Goal: Task Accomplishment & Management: Complete application form

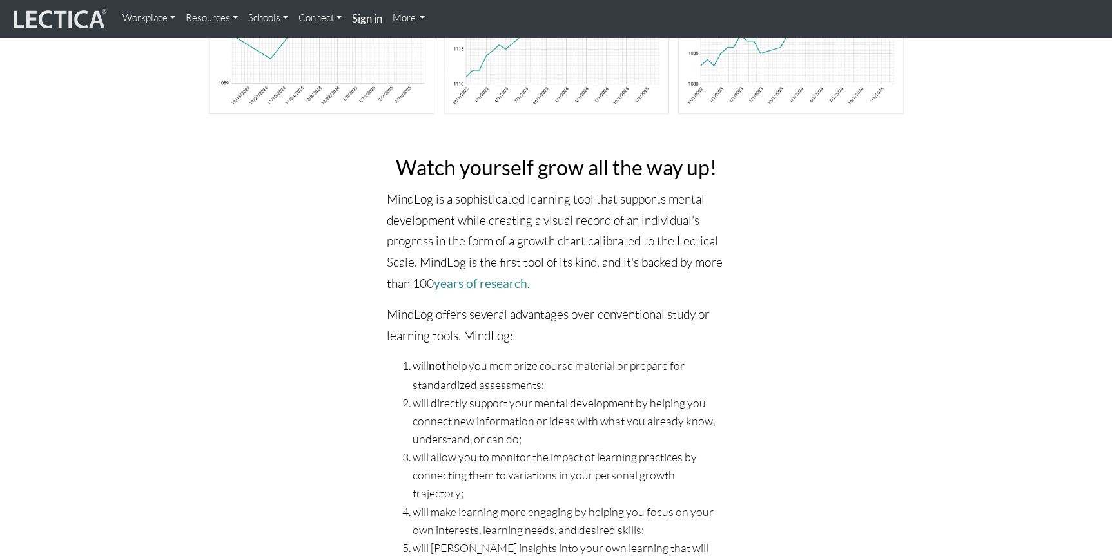
scroll to position [213, 0]
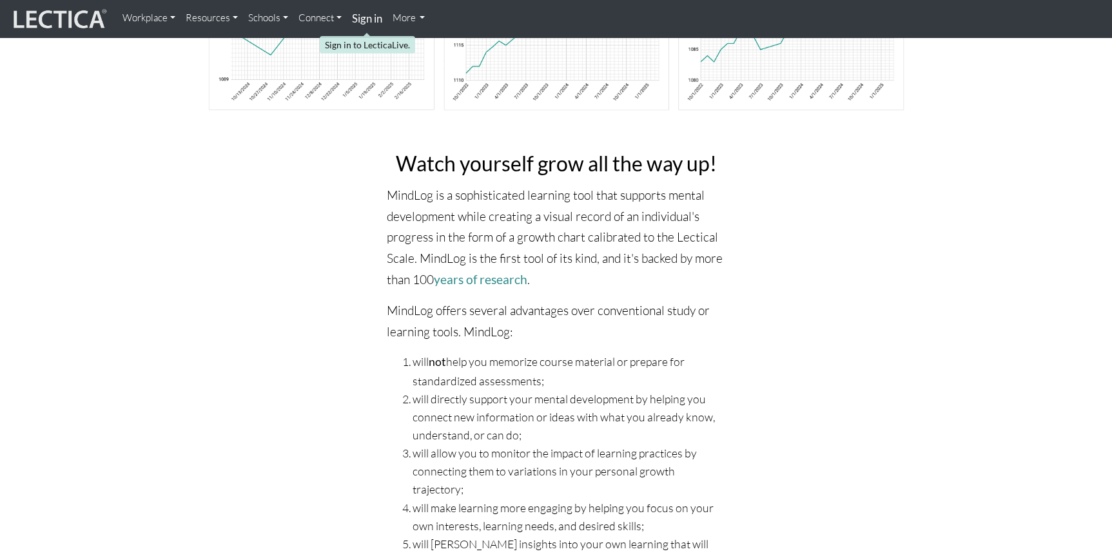
click at [364, 17] on strong "Sign in" at bounding box center [367, 19] width 30 height 14
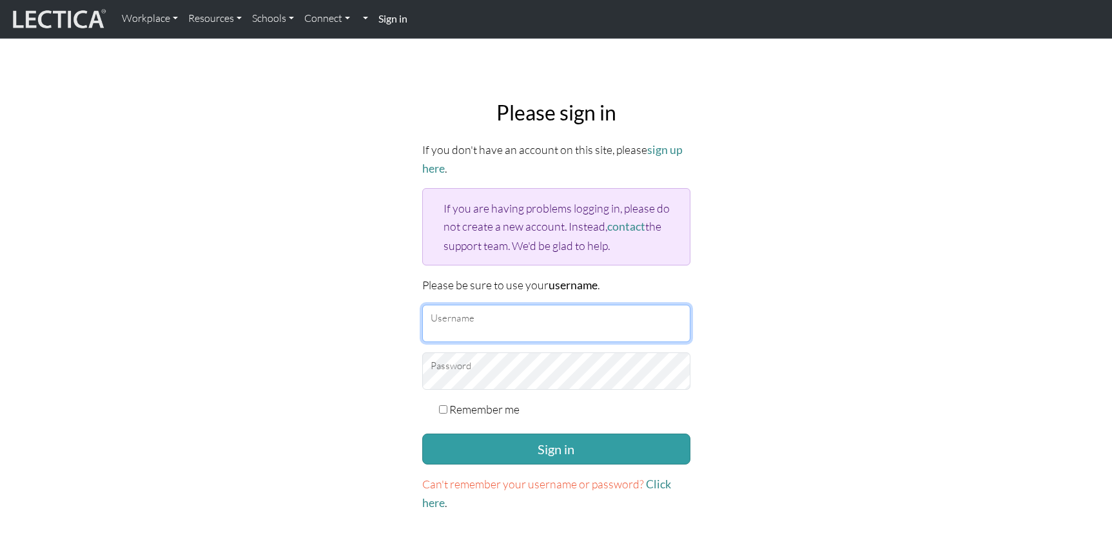
click at [536, 321] on input "Username" at bounding box center [556, 323] width 268 height 37
type input "hannahslee"
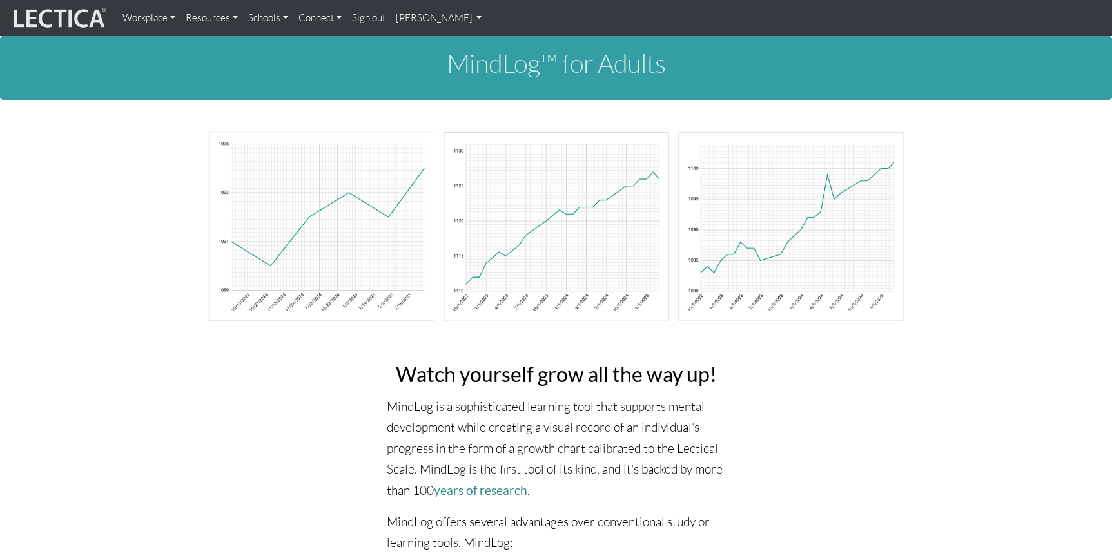
click at [533, 446] on p "MindLog is a sophisticated learning tool that supports mental development while…" at bounding box center [556, 448] width 338 height 105
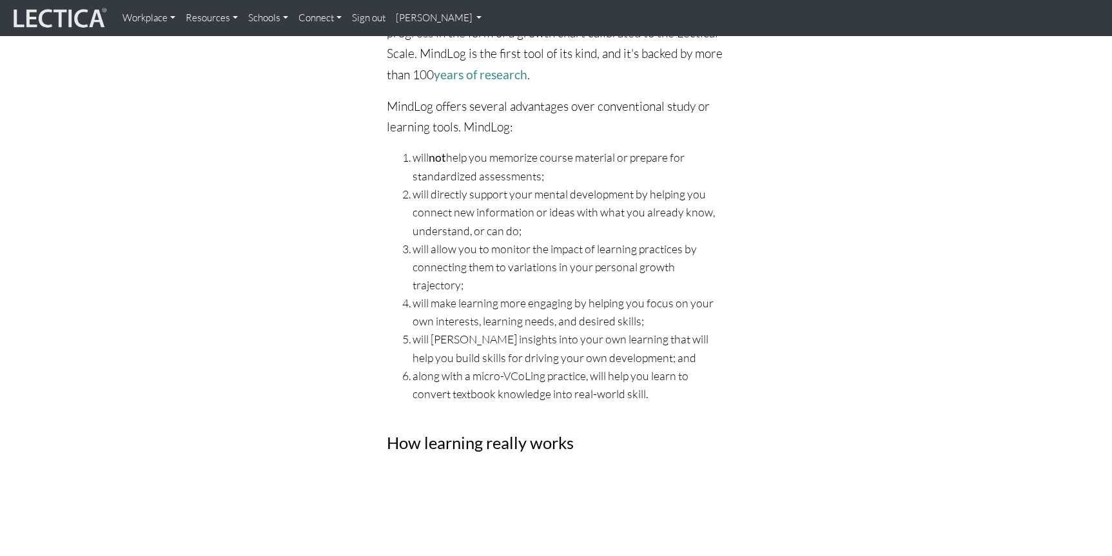
scroll to position [417, 0]
click at [330, 19] on link "Connect" at bounding box center [319, 18] width 53 height 26
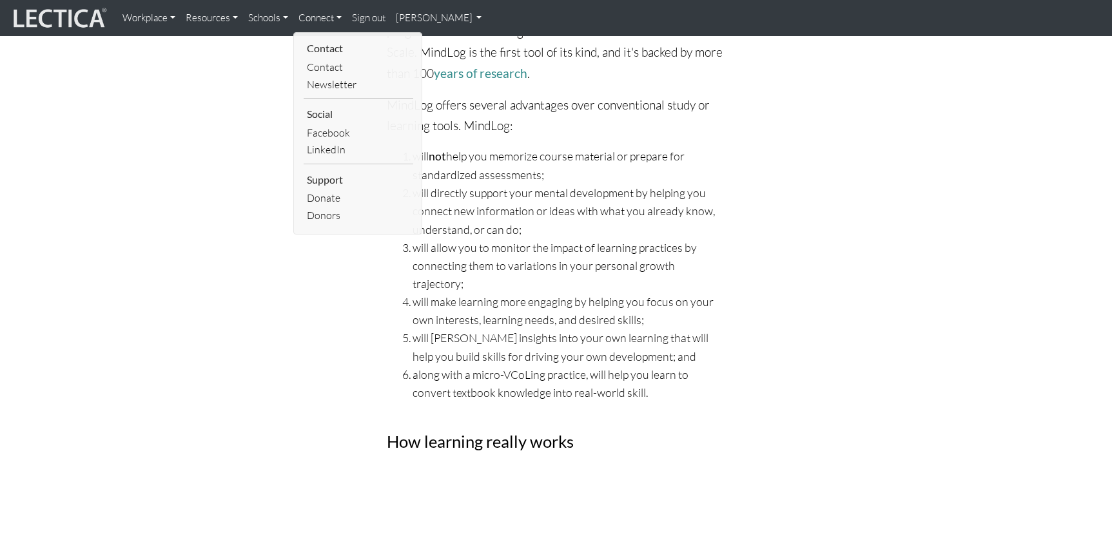
click at [166, 18] on link "Workplace" at bounding box center [148, 18] width 63 height 26
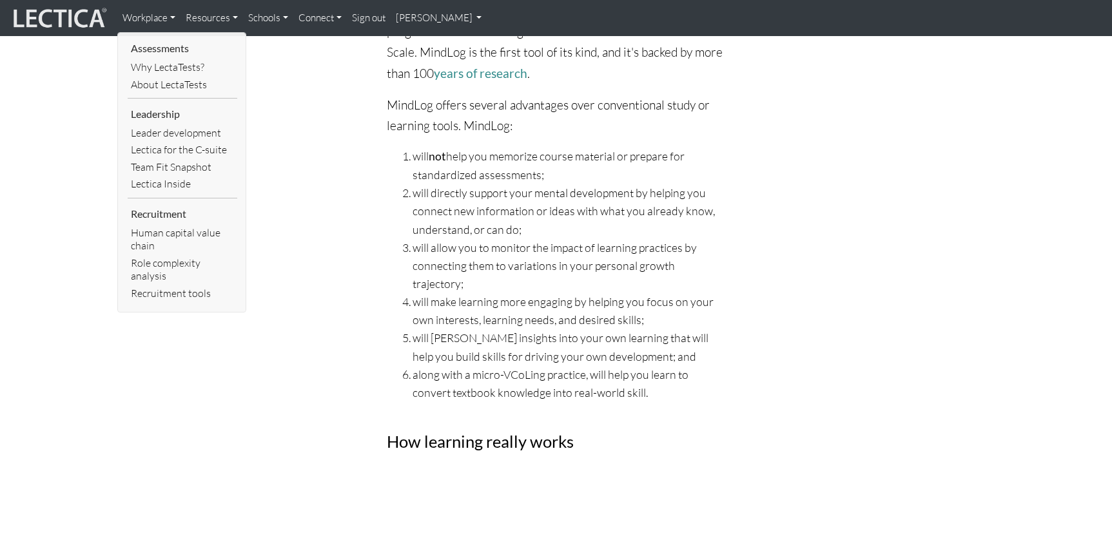
click at [225, 21] on link "Resources" at bounding box center [211, 18] width 63 height 26
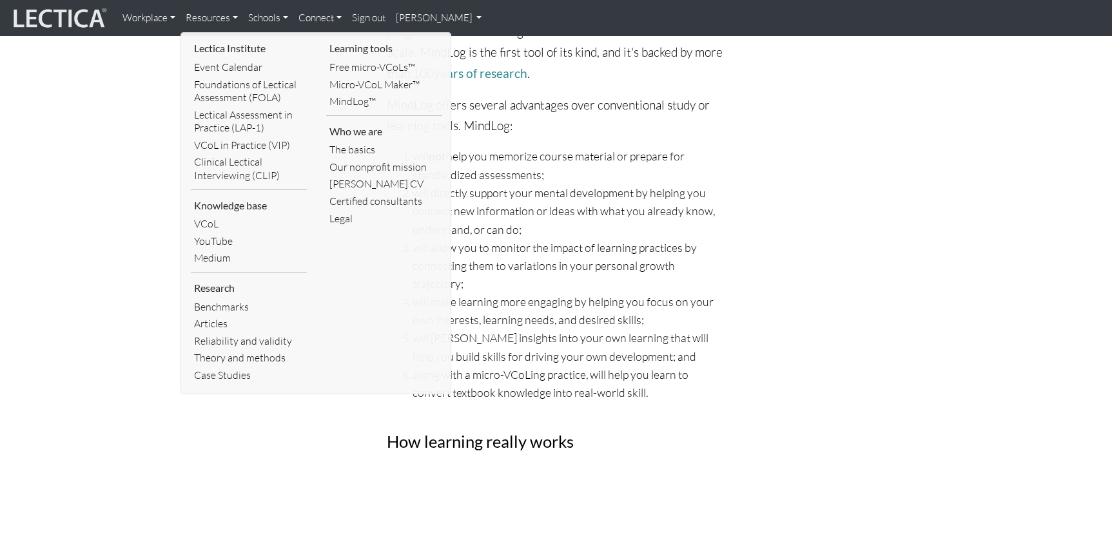
click at [163, 21] on link "Workplace" at bounding box center [148, 18] width 63 height 26
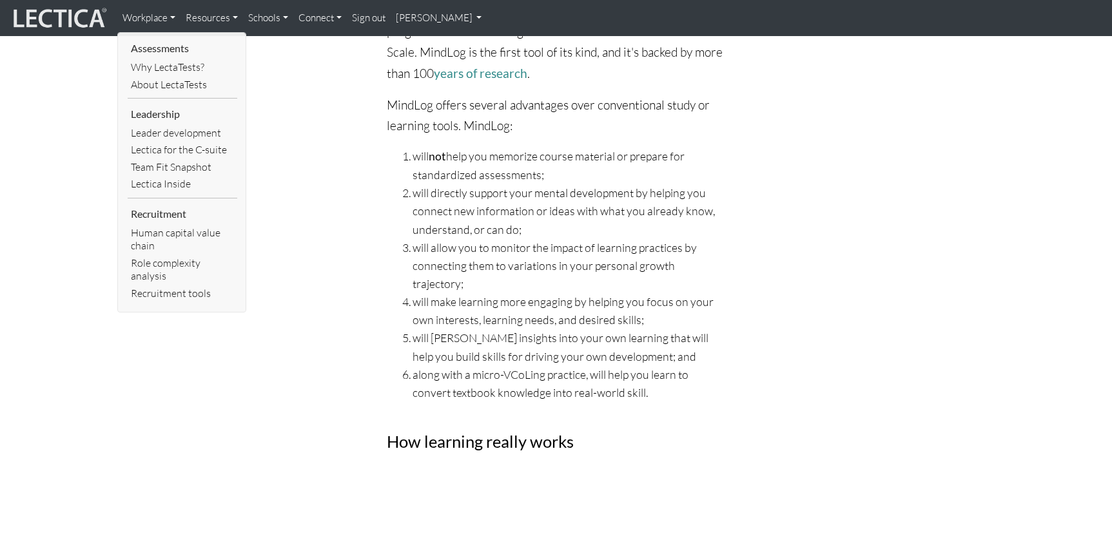
click at [260, 19] on link "Schools" at bounding box center [268, 18] width 50 height 26
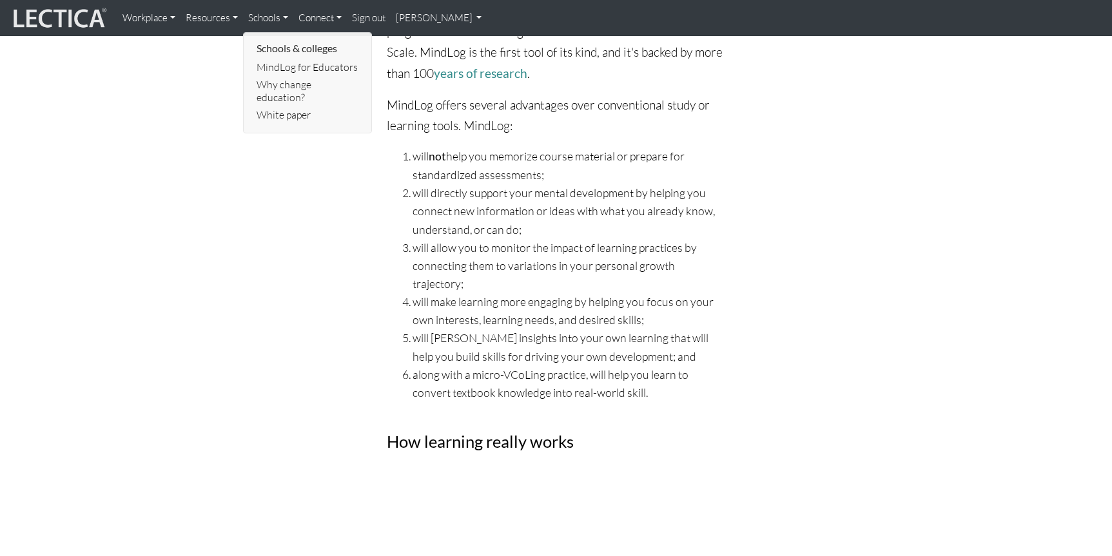
click at [200, 19] on link "Resources" at bounding box center [211, 18] width 63 height 26
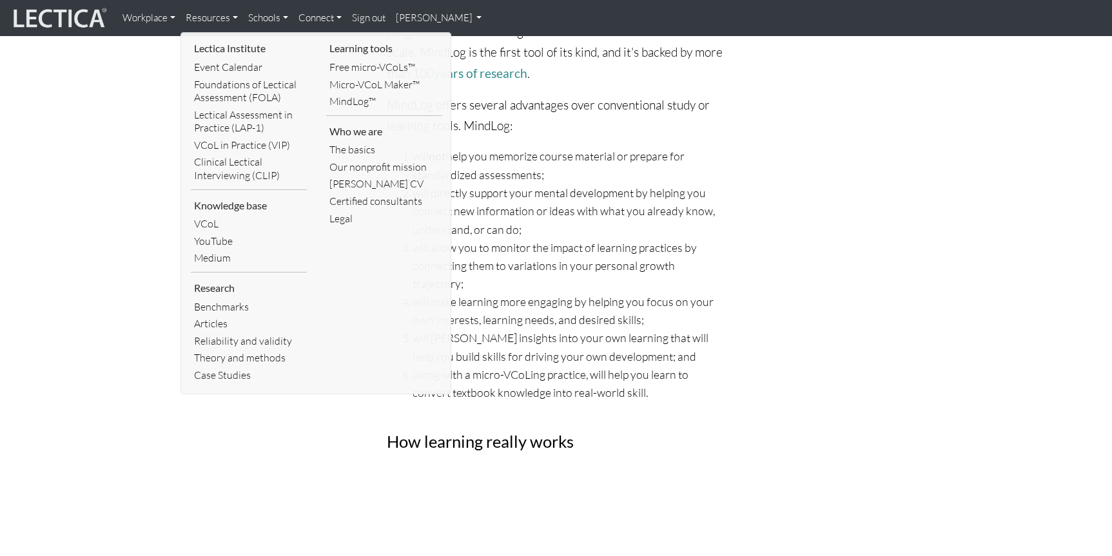
click at [266, 21] on link "Schools" at bounding box center [268, 18] width 50 height 26
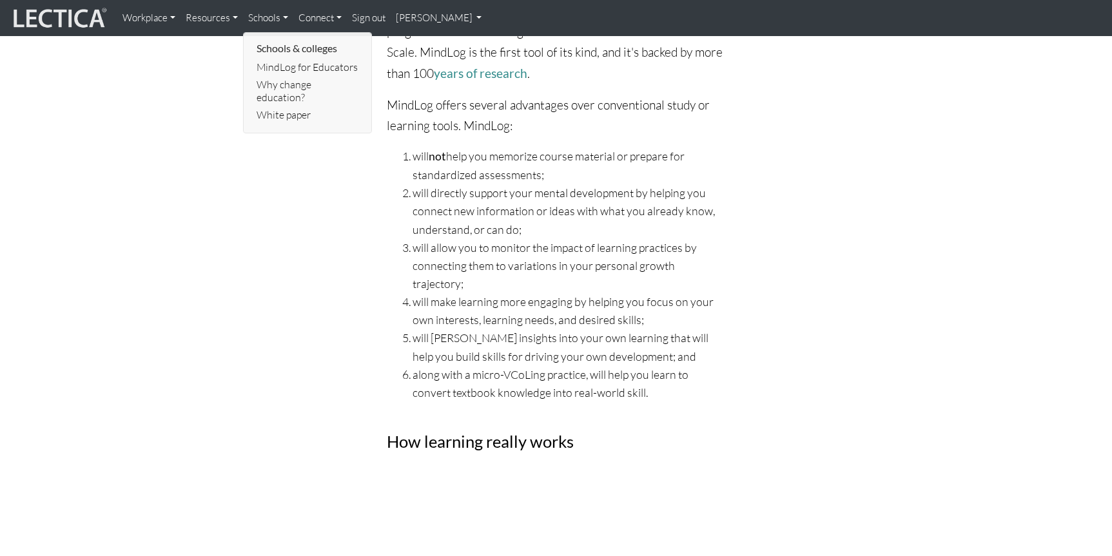
click at [319, 19] on link "Connect" at bounding box center [319, 18] width 53 height 26
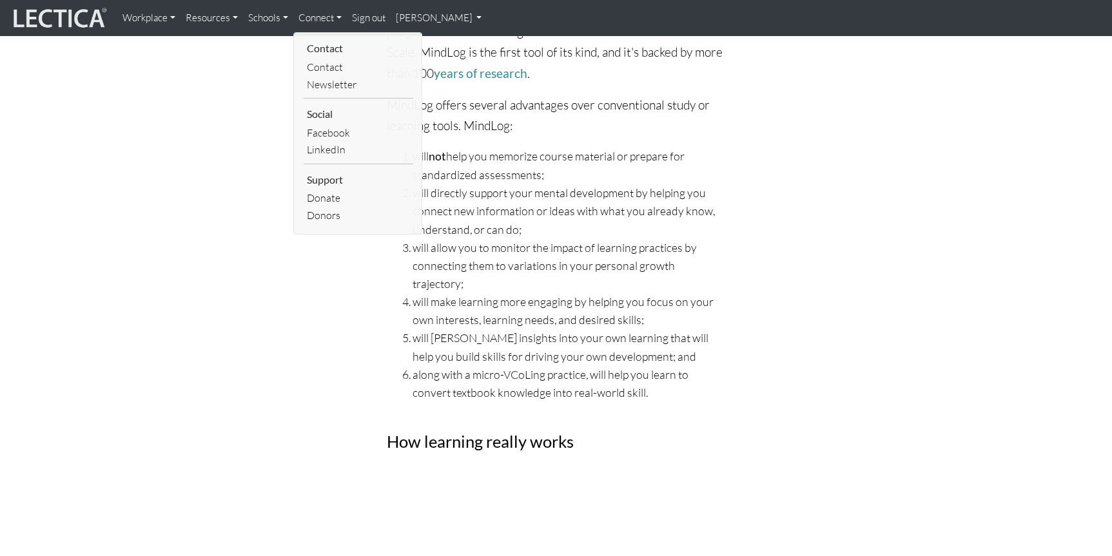
click at [383, 19] on link "Sign out" at bounding box center [369, 18] width 44 height 26
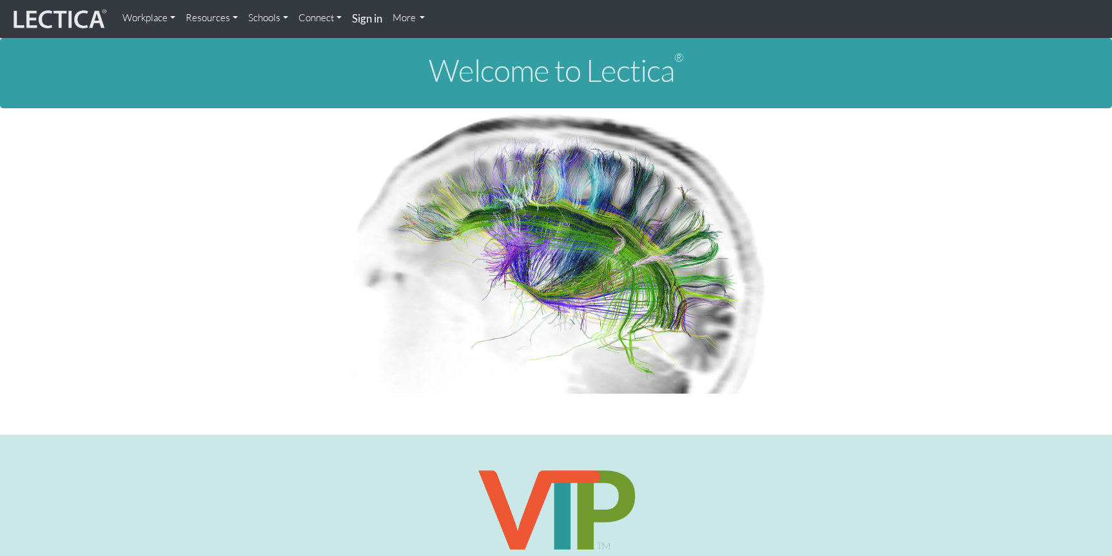
click at [411, 19] on link "More" at bounding box center [408, 18] width 43 height 26
click at [356, 19] on strong "Sign in" at bounding box center [367, 19] width 30 height 14
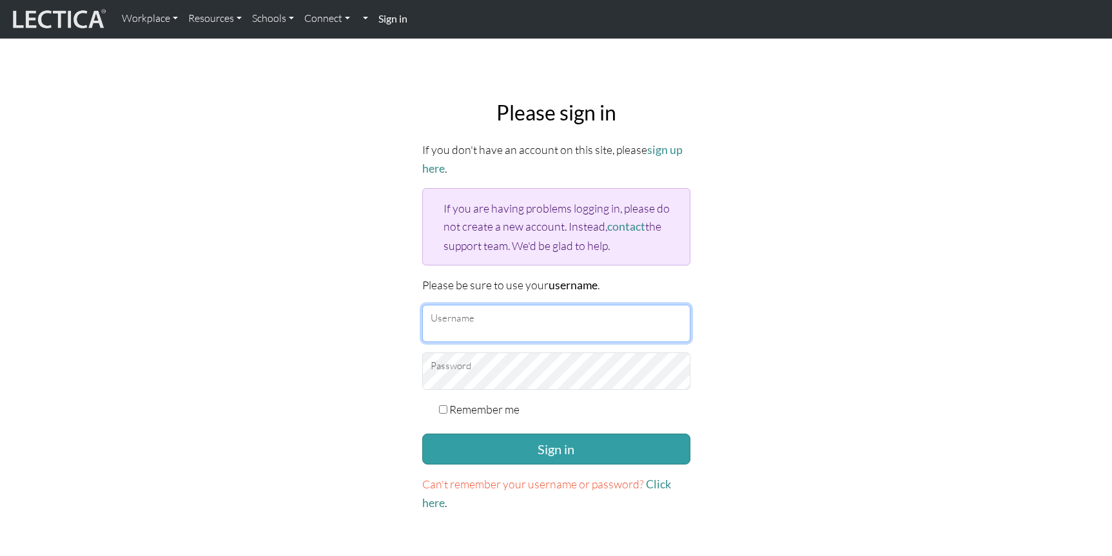
click at [543, 322] on input "Username" at bounding box center [556, 323] width 268 height 37
type input "hannahslee"
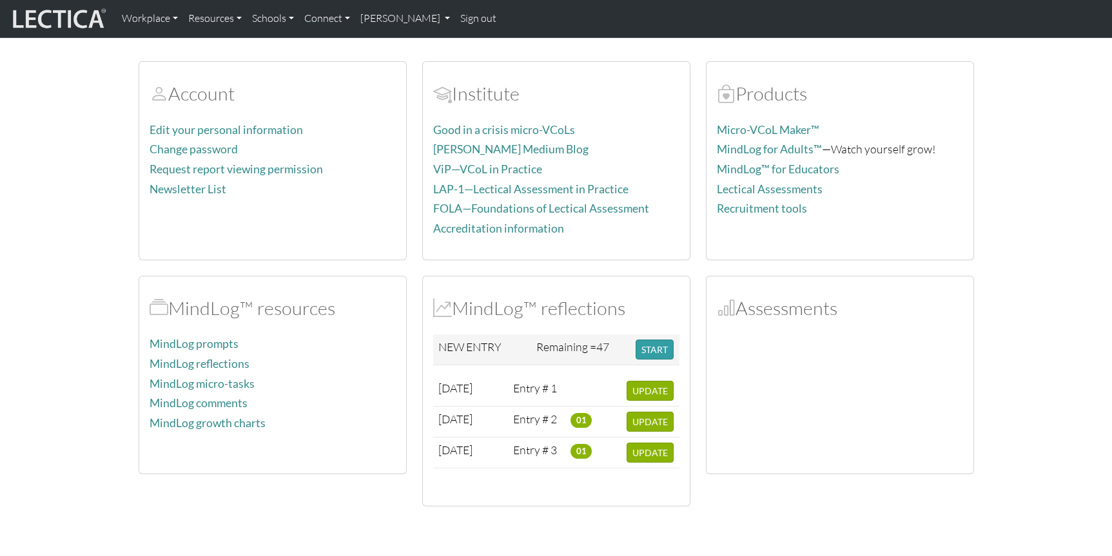
scroll to position [72, 0]
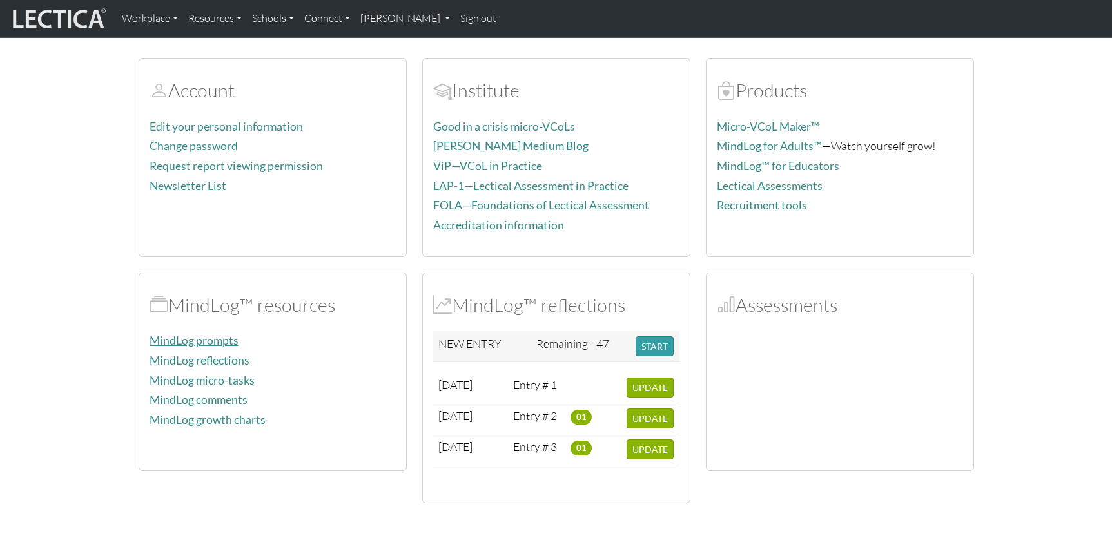
click at [200, 344] on link "MindLog prompts" at bounding box center [194, 341] width 89 height 14
click at [665, 347] on button "START" at bounding box center [655, 346] width 38 height 20
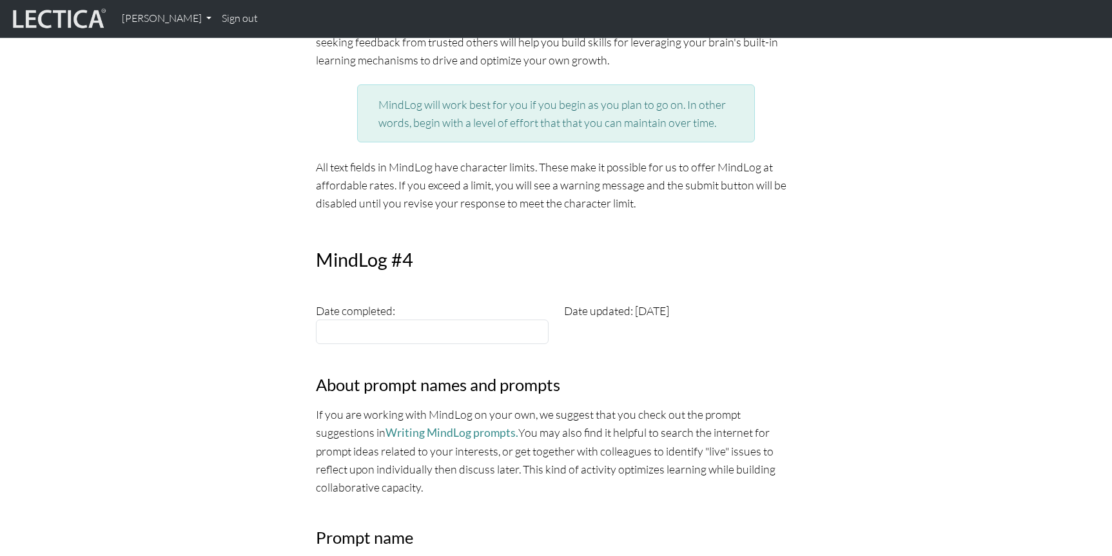
scroll to position [196, 0]
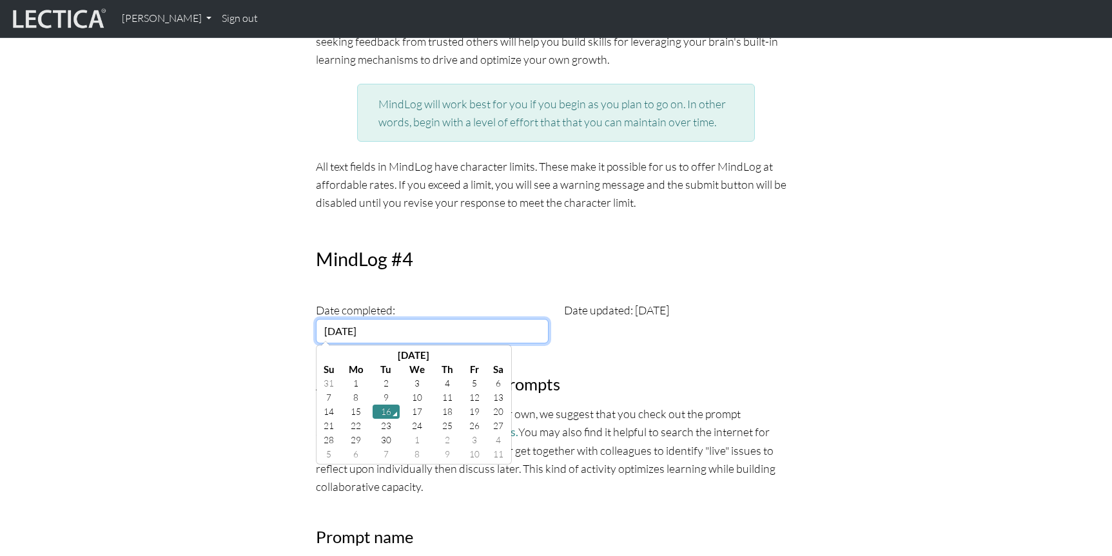
click at [400, 319] on input "[DATE]" at bounding box center [432, 331] width 233 height 24
click at [715, 375] on h3 "About prompt names and prompts" at bounding box center [556, 384] width 481 height 20
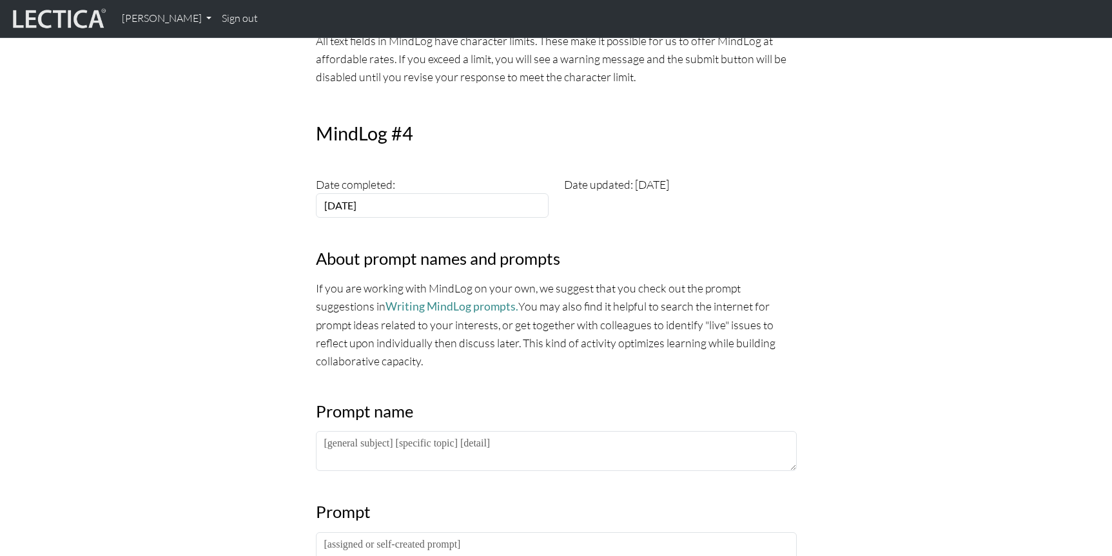
scroll to position [336, 0]
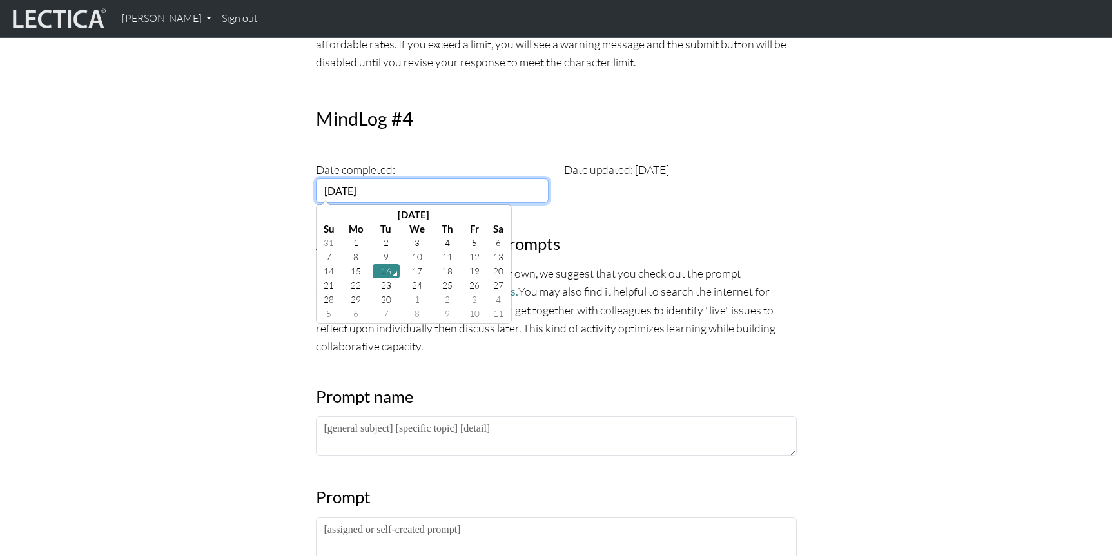
click at [429, 195] on input "[DATE]" at bounding box center [432, 191] width 233 height 24
click at [472, 255] on td "12" at bounding box center [474, 257] width 27 height 14
type input "[DATE]"
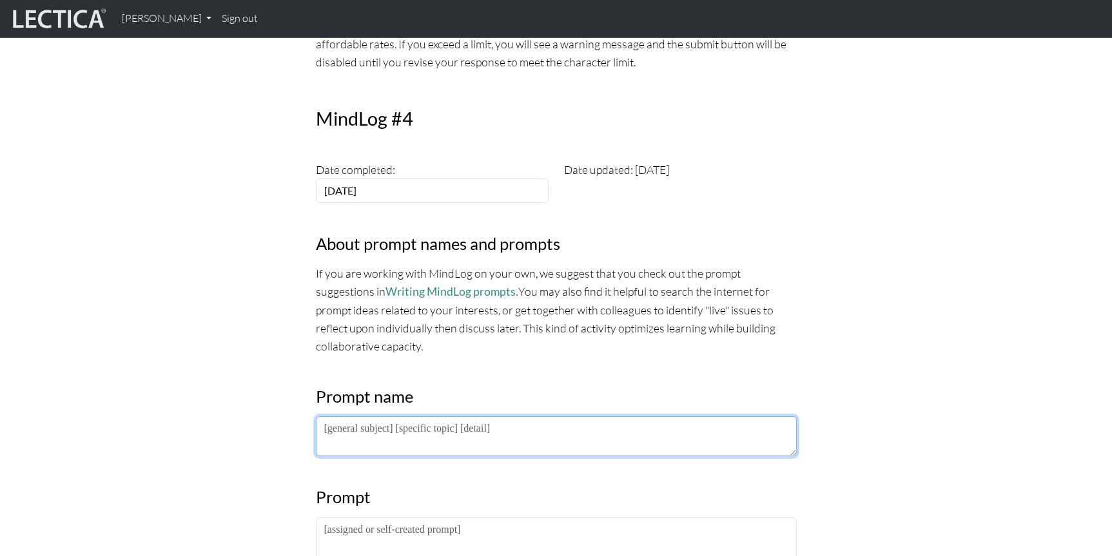
click at [529, 426] on textarea at bounding box center [556, 436] width 481 height 40
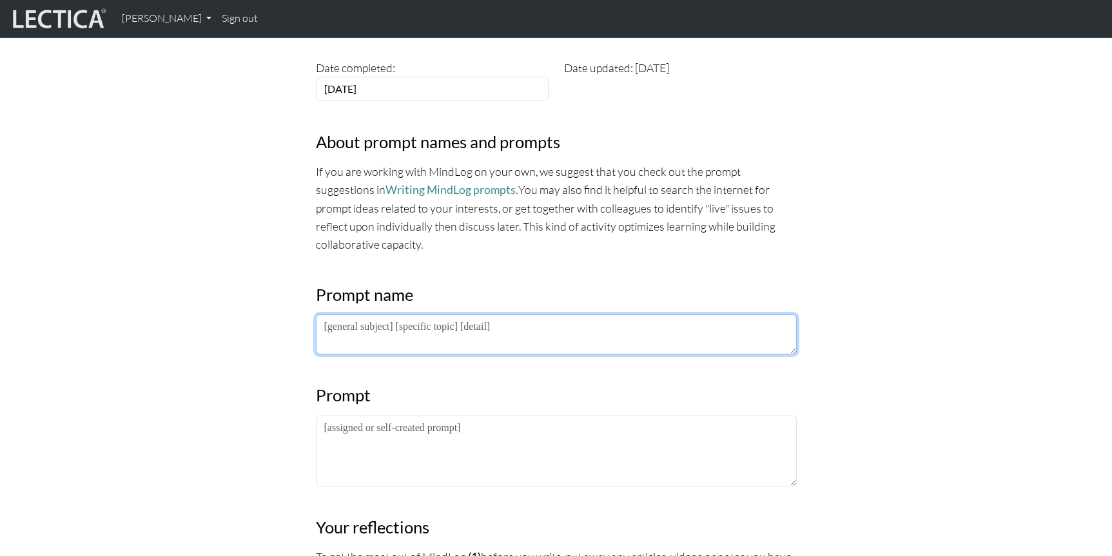
scroll to position [458, 0]
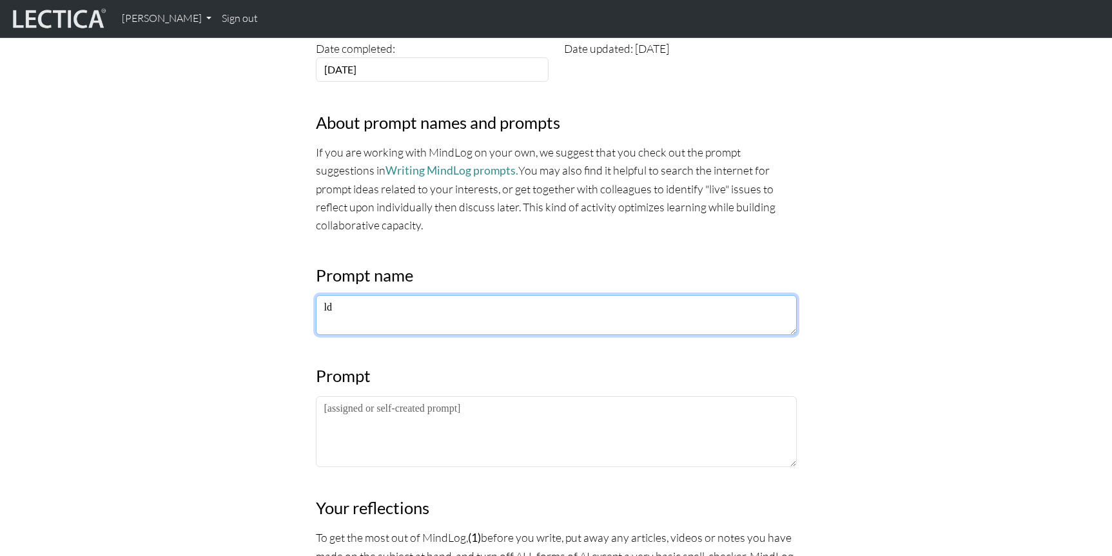
type textarea "l"
type textarea "pm ldp 2025"
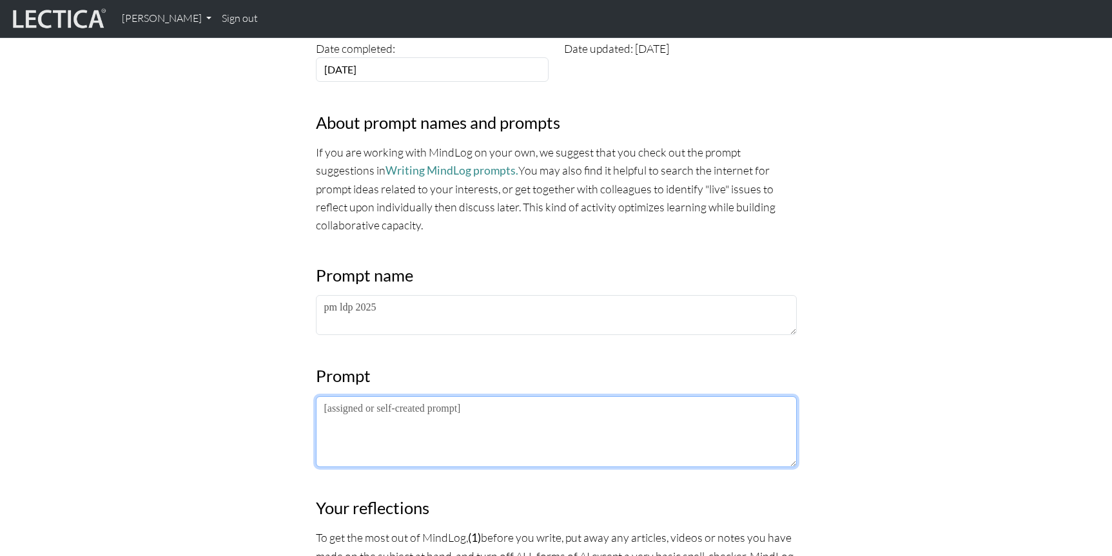
click at [541, 432] on textarea at bounding box center [556, 431] width 481 height 71
paste textarea "Extrospective: What I am noticing about the lectures/frameworks/practices is… I…"
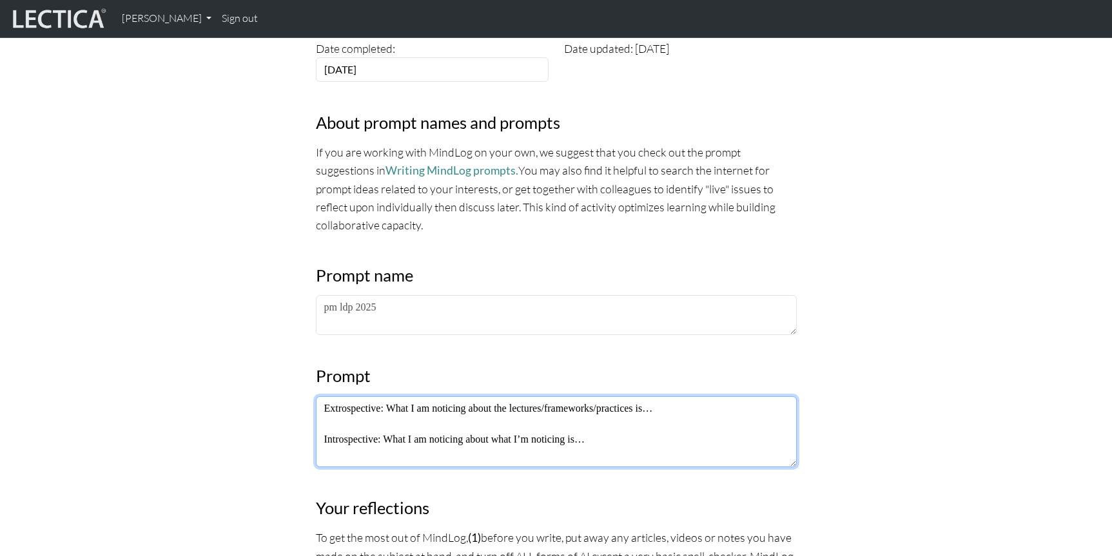
click at [458, 413] on textarea "Extrospective: What I am noticing about the lectures/frameworks/practices is… I…" at bounding box center [556, 431] width 481 height 71
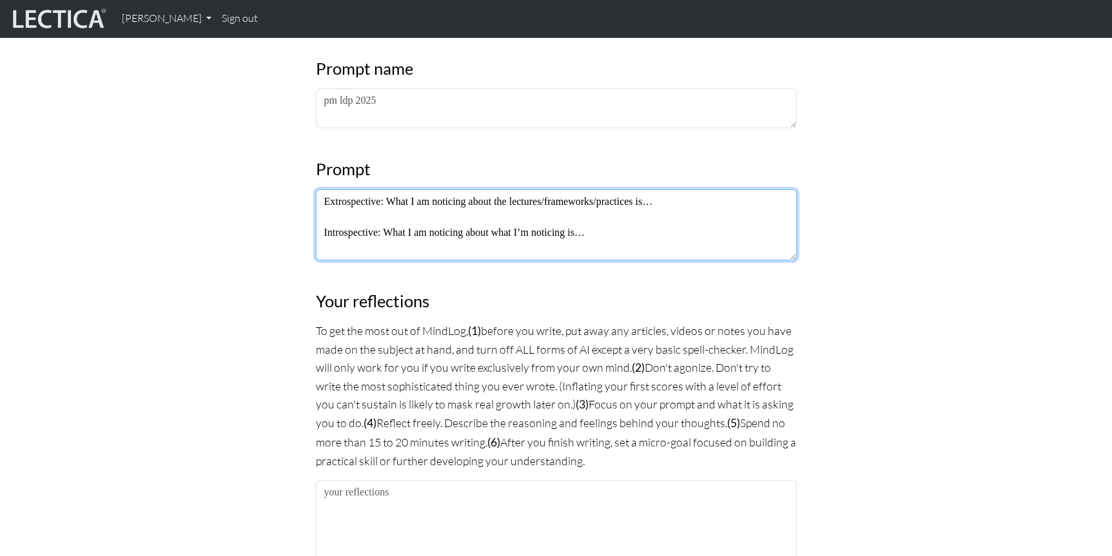
scroll to position [822, 0]
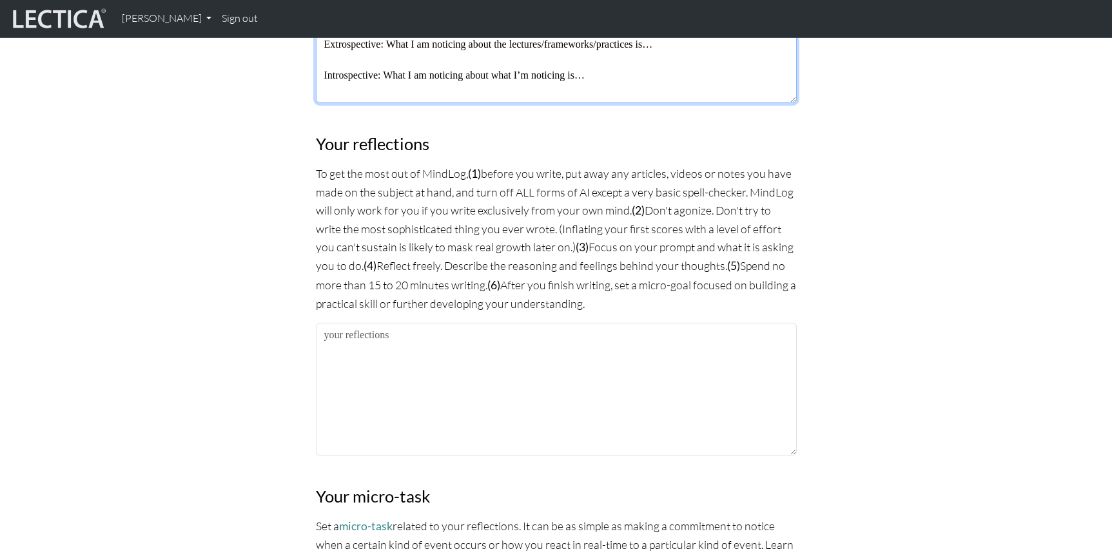
type textarea "Extrospective: What I am noticing about the lectures/frameworks/practices is… I…"
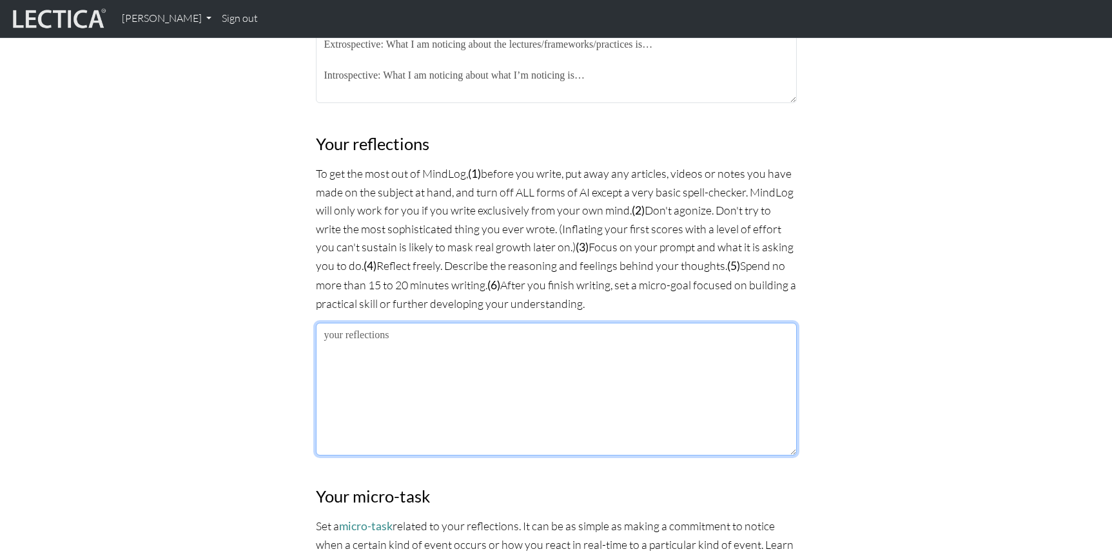
click at [463, 375] on textarea at bounding box center [556, 389] width 481 height 133
click at [440, 327] on textarea "Extrospective: Introspective:" at bounding box center [556, 389] width 481 height 133
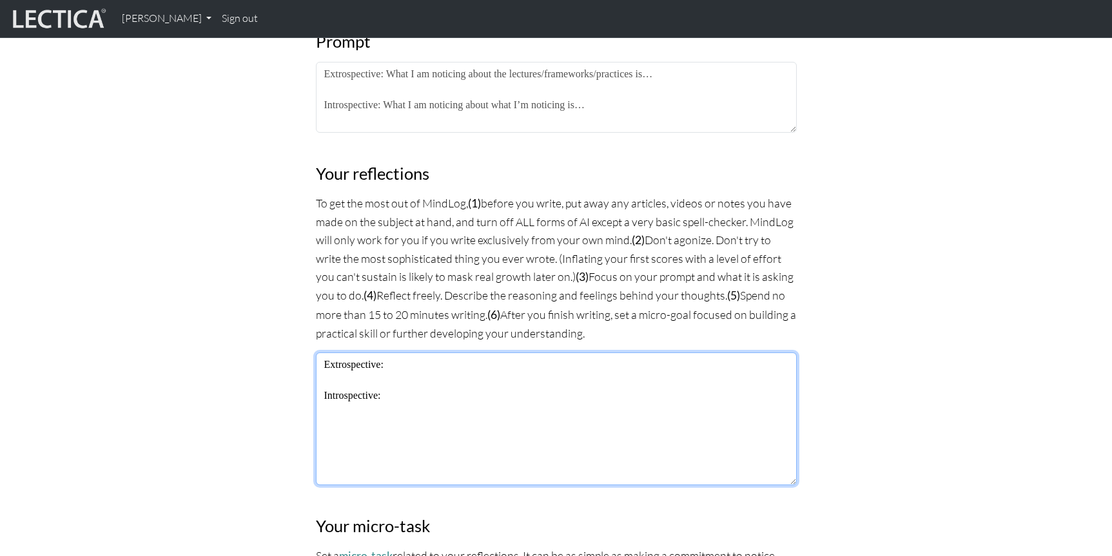
scroll to position [800, 0]
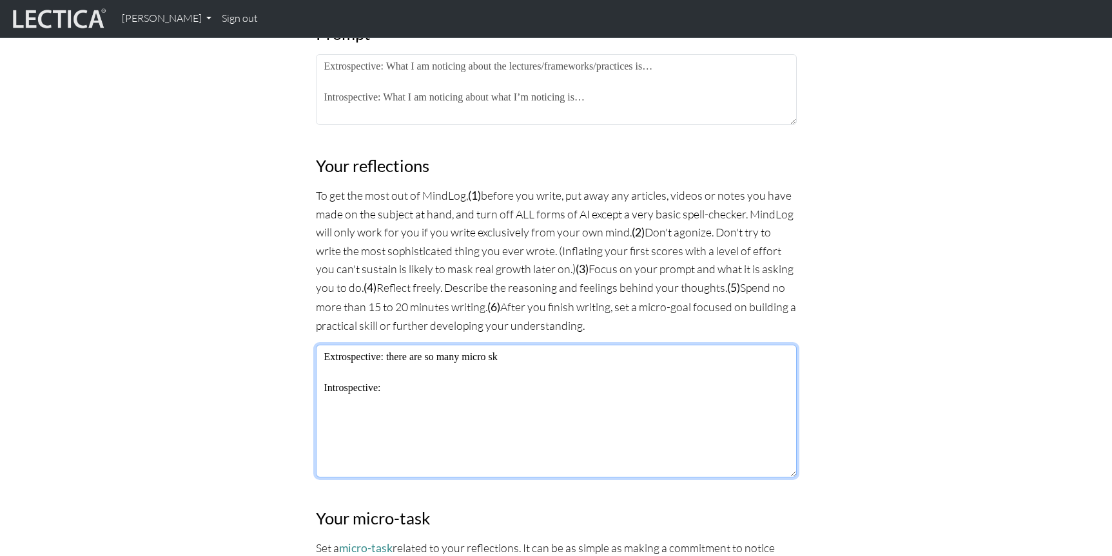
drag, startPoint x: 446, startPoint y: 356, endPoint x: 392, endPoint y: 355, distance: 54.2
click at [392, 355] on textarea "Extrospective: there are so many micro sk Introspective:" at bounding box center [556, 411] width 481 height 133
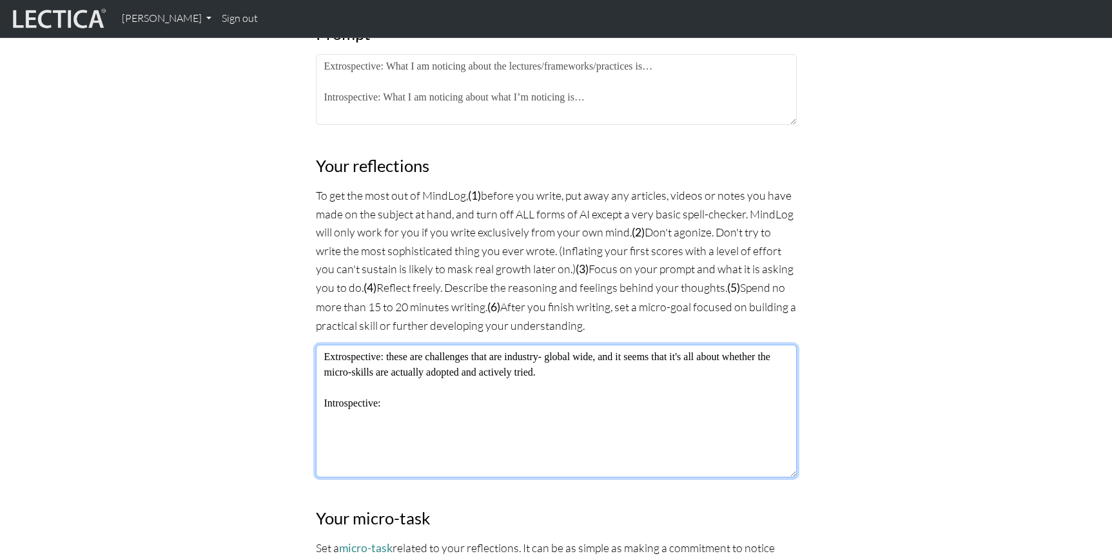
click at [702, 356] on textarea "Extrospective: these are challenges that are industry- global wide, and it seem…" at bounding box center [556, 411] width 481 height 133
click at [586, 412] on textarea "Extrospective: these are challenges that are industry- global wide, and it seem…" at bounding box center [556, 411] width 481 height 133
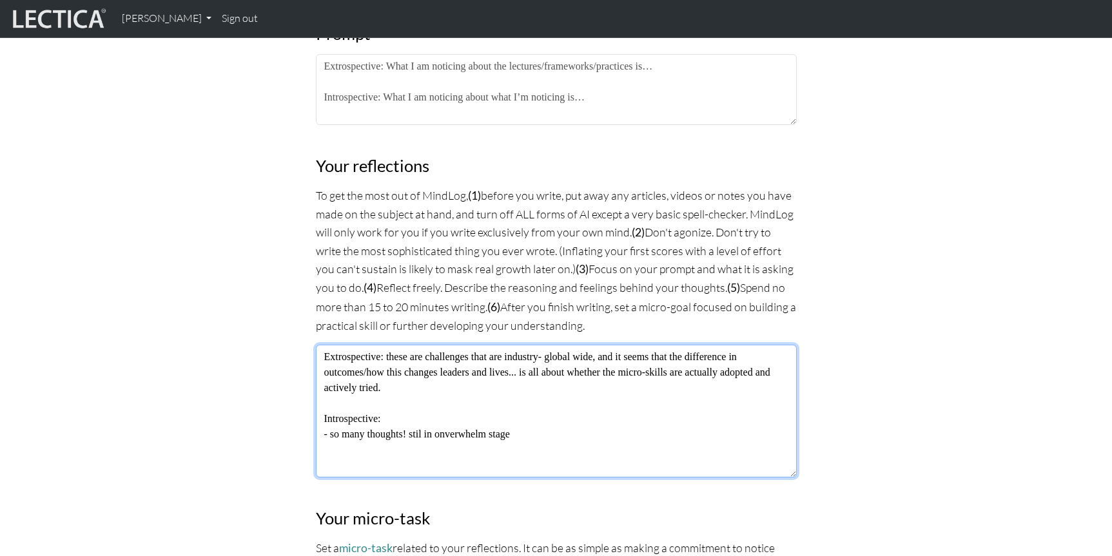
click at [431, 432] on textarea "Extrospective: these are challenges that are industry- global wide, and it seem…" at bounding box center [556, 411] width 481 height 133
click at [457, 430] on textarea "Extrospective: these are challenges that are industry- global wide, and it seem…" at bounding box center [556, 411] width 481 height 133
click at [404, 443] on textarea "Extrospective: these are challenges that are industry- global wide, and it seem…" at bounding box center [556, 411] width 481 height 133
click at [527, 449] on textarea "Extrospective: these are challenges that are industry- global wide, and it seem…" at bounding box center [556, 411] width 481 height 133
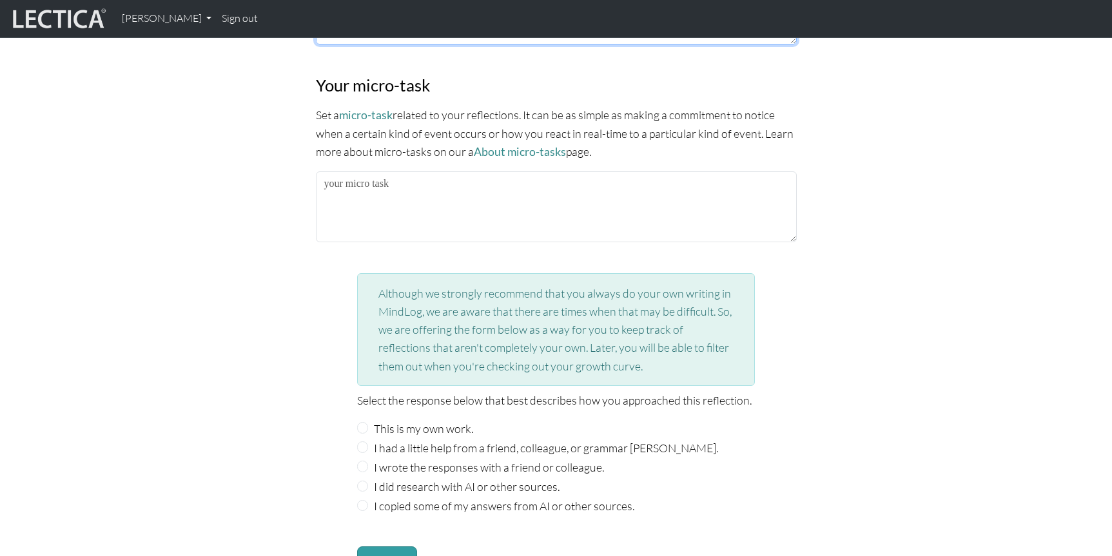
scroll to position [1234, 0]
type textarea "Extrospective: these are challenges that are industry- global wide, and it seem…"
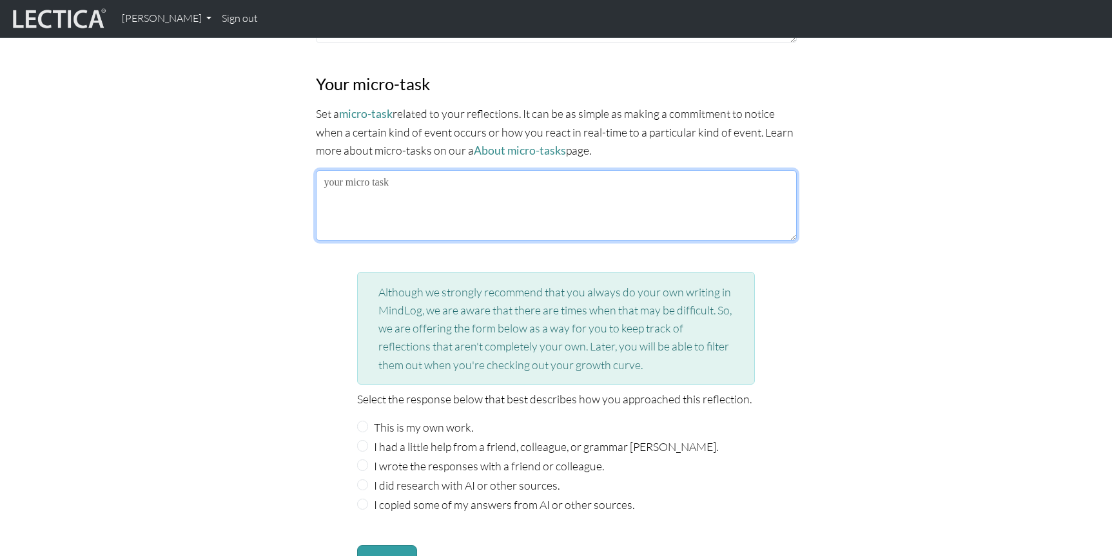
click at [634, 215] on textarea at bounding box center [556, 205] width 481 height 71
type textarea "Commitment to pause before reacting.... AND only owning what I truly should own…"
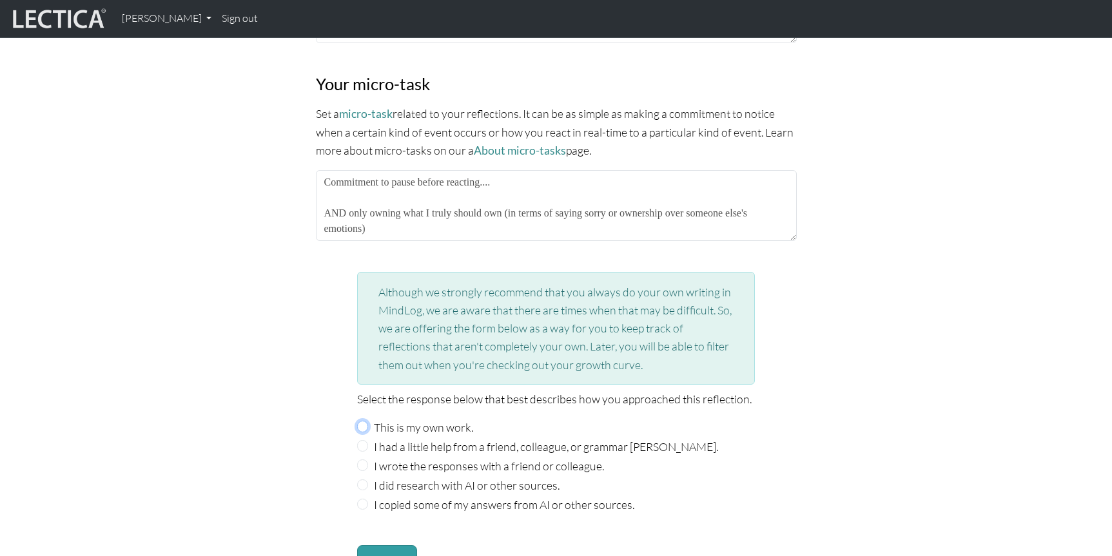
drag, startPoint x: 362, startPoint y: 420, endPoint x: 368, endPoint y: 429, distance: 10.7
click at [362, 421] on input "This is my own work." at bounding box center [363, 427] width 12 height 12
radio input "true"
click at [391, 545] on button "submit" at bounding box center [387, 560] width 60 height 31
